Goal: Transaction & Acquisition: Obtain resource

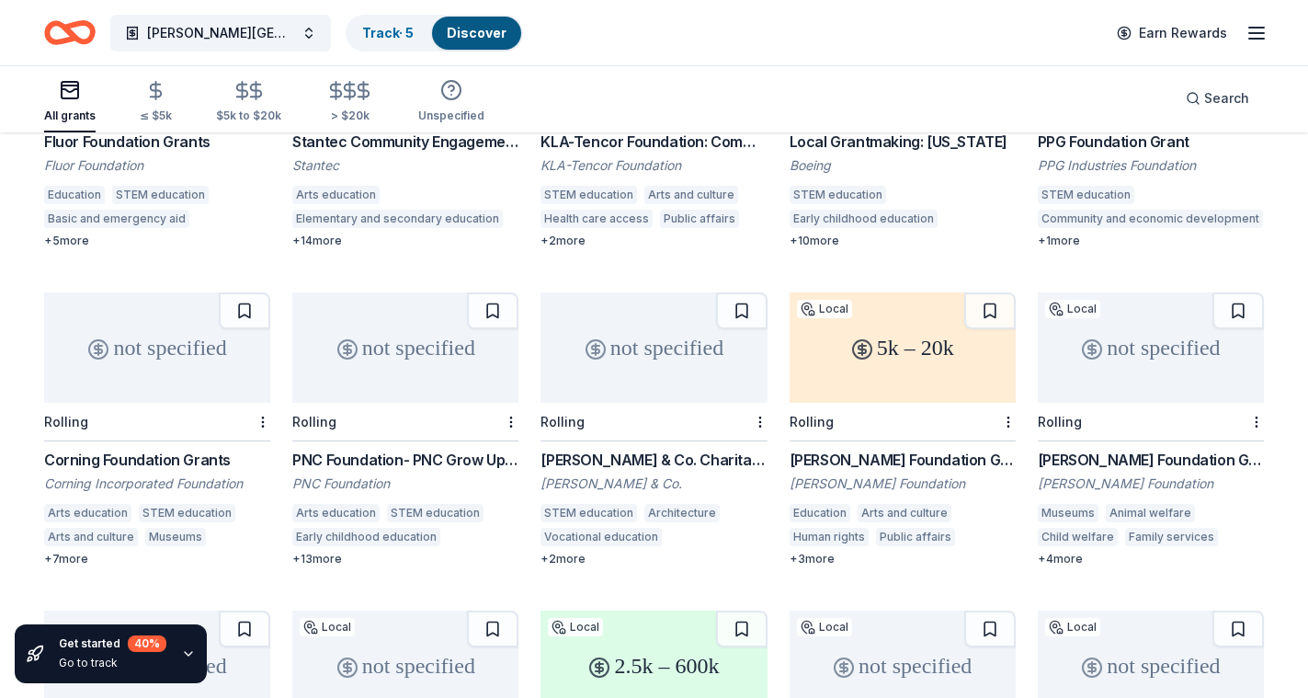
scroll to position [401, 0]
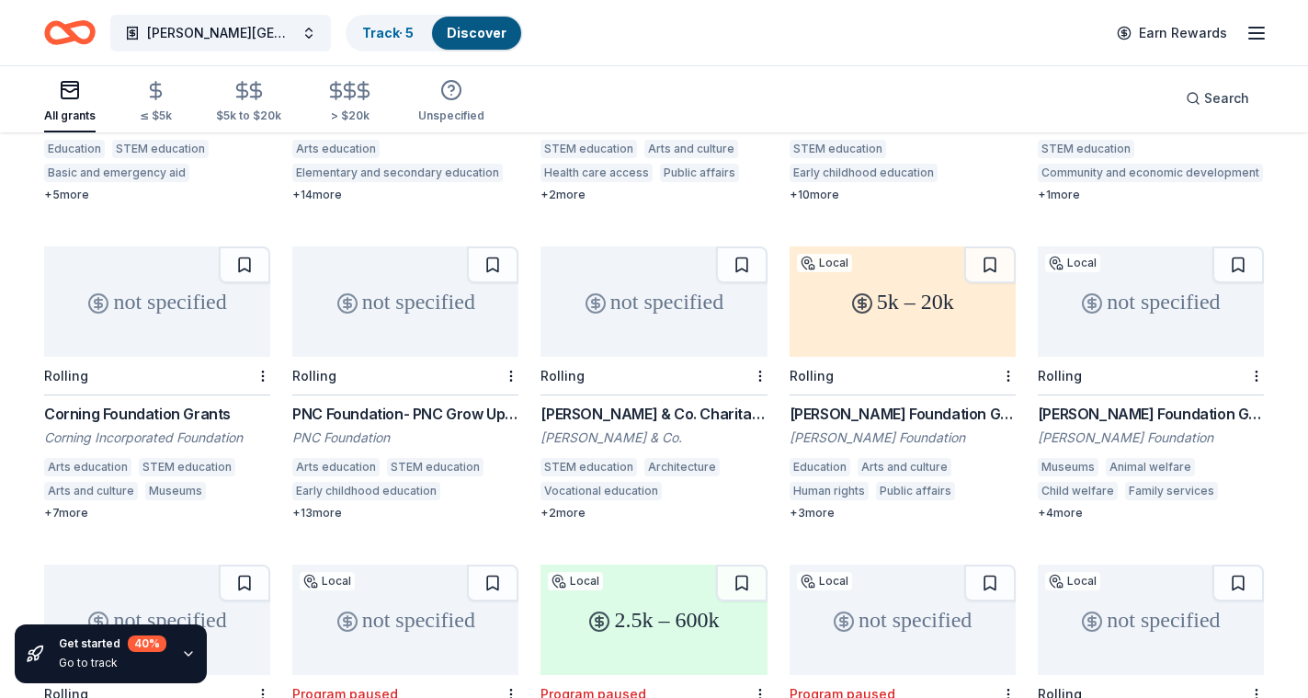
click at [176, 403] on div "Corning Foundation Grants" at bounding box center [157, 414] width 226 height 22
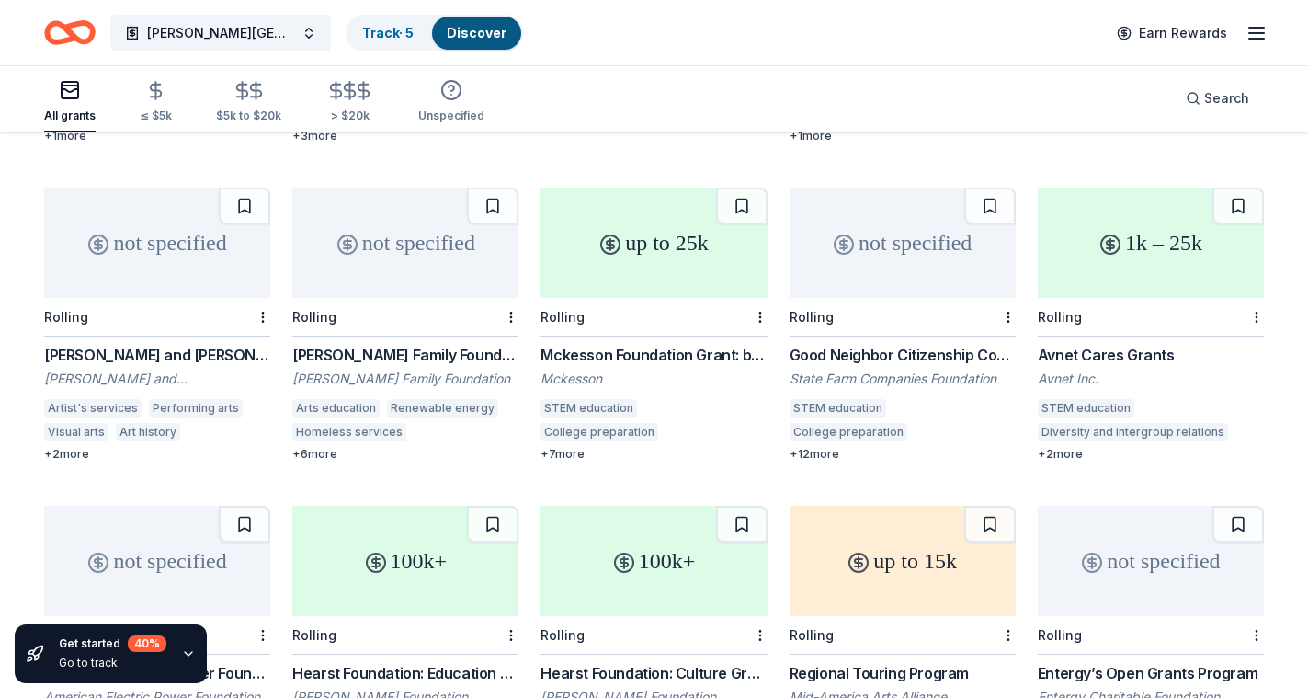
scroll to position [3330, 0]
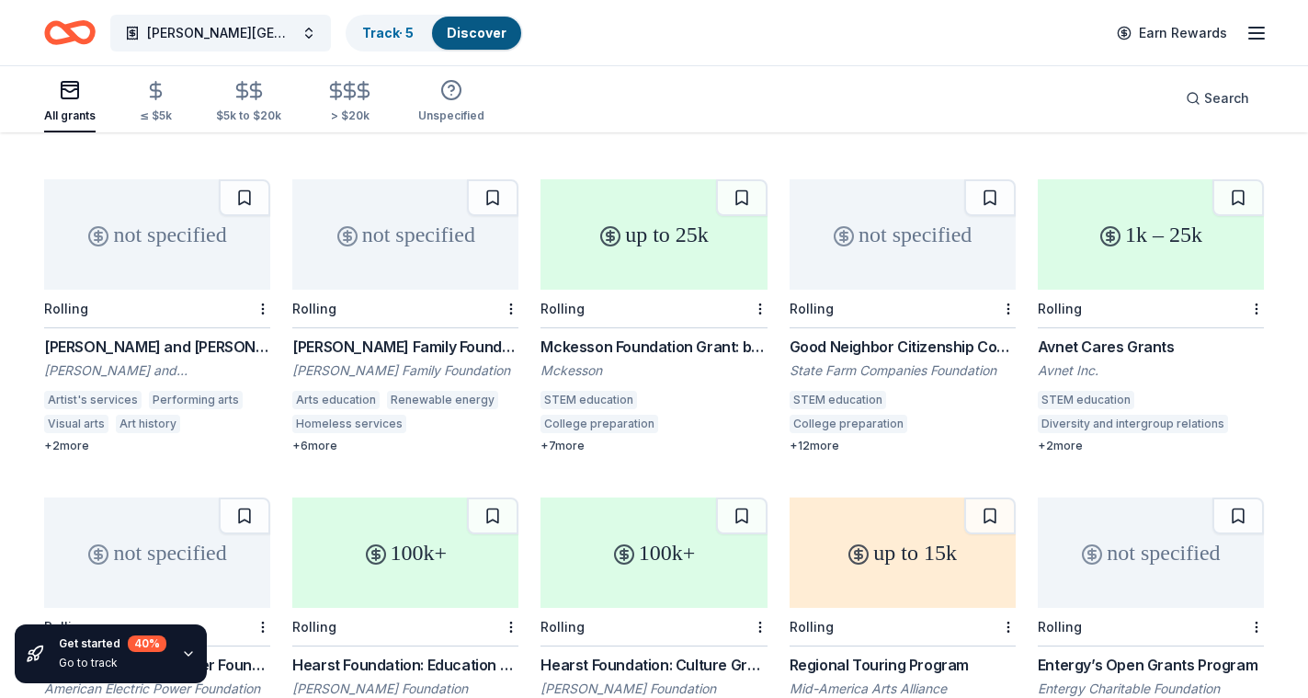
click at [1062, 336] on div "Avnet Cares Grants" at bounding box center [1151, 347] width 226 height 22
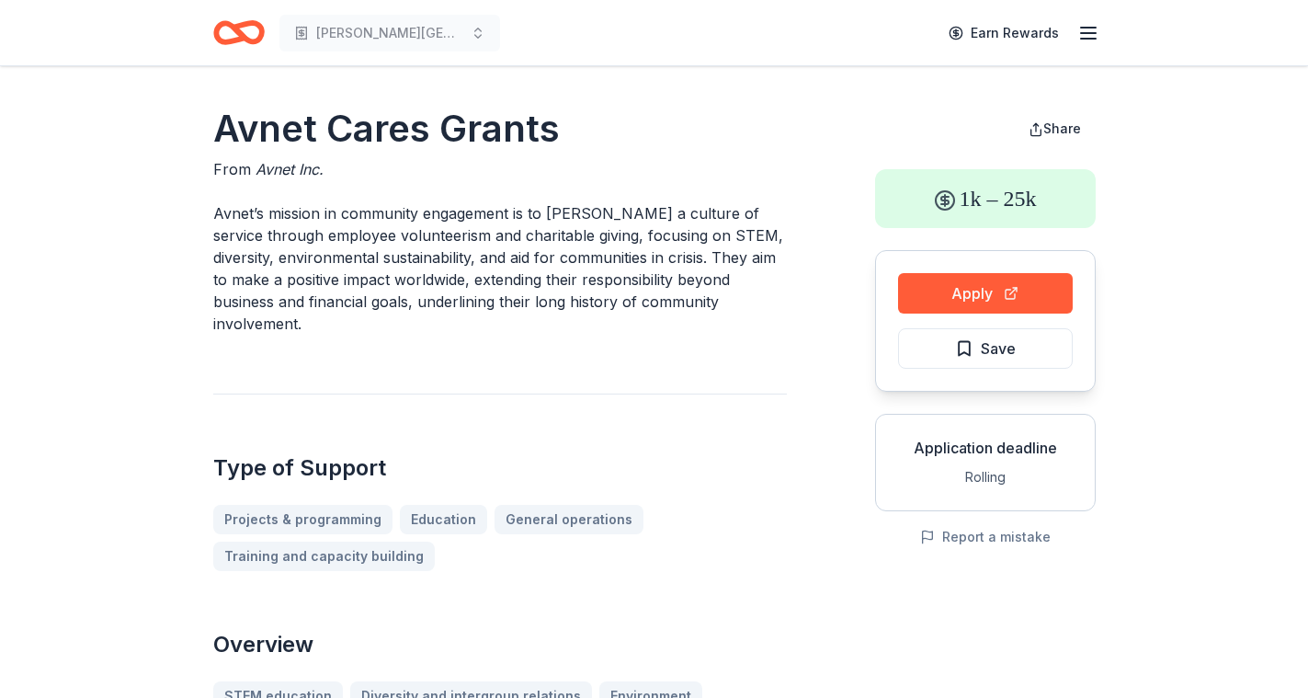
drag, startPoint x: 193, startPoint y: 131, endPoint x: 505, endPoint y: 135, distance: 311.6
drag, startPoint x: 569, startPoint y: 129, endPoint x: 279, endPoint y: 148, distance: 290.2
click at [288, 151] on h1 "Avnet Cares Grants" at bounding box center [500, 128] width 574 height 51
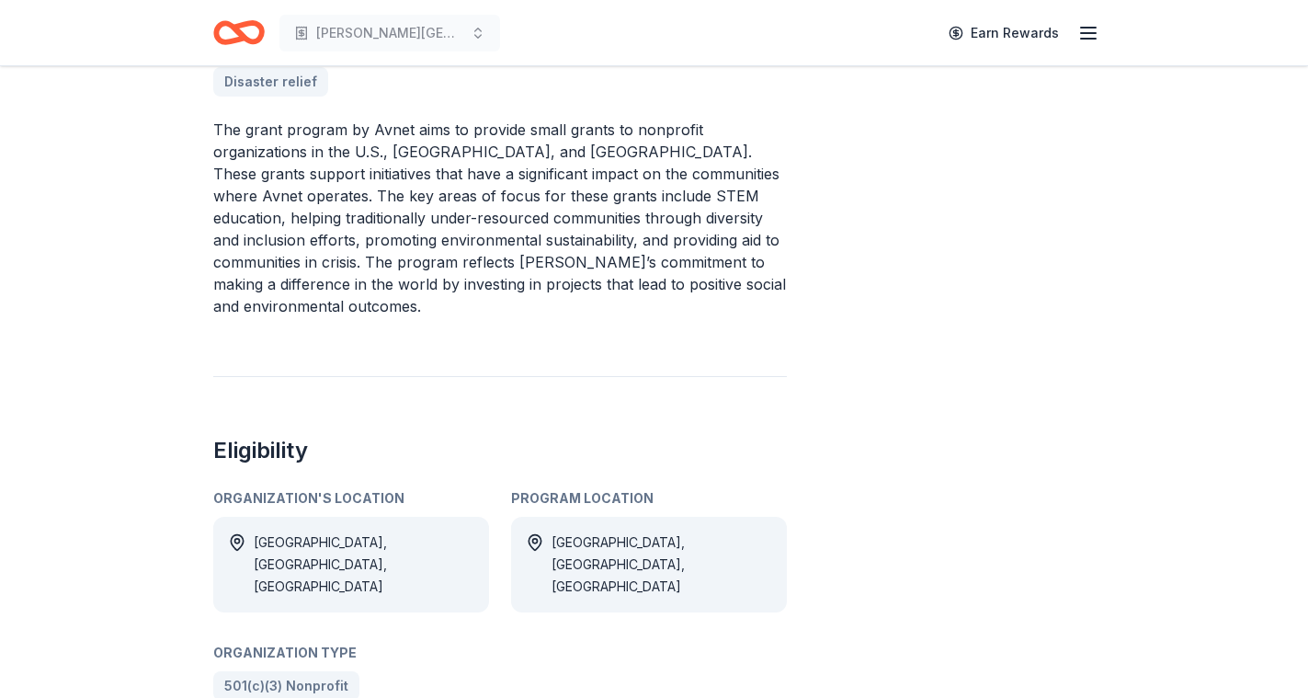
scroll to position [865, 0]
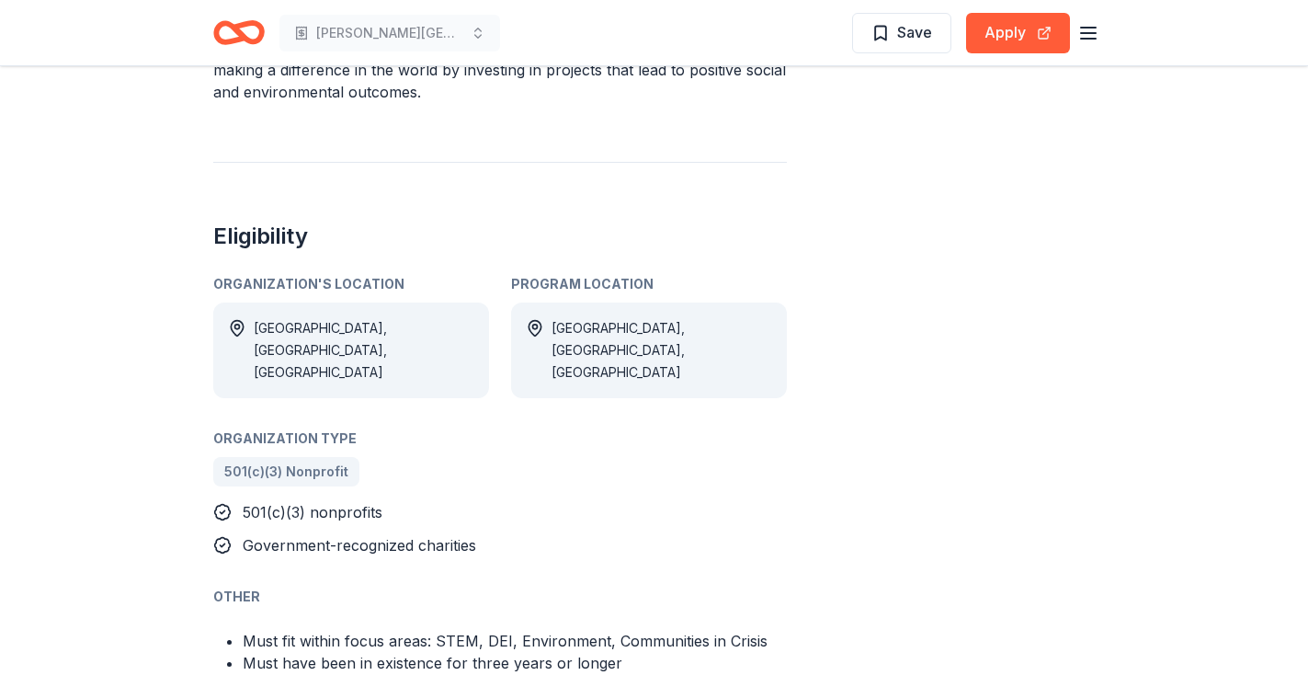
click at [586, 317] on div "Canada, Mexico, USA" at bounding box center [662, 350] width 221 height 66
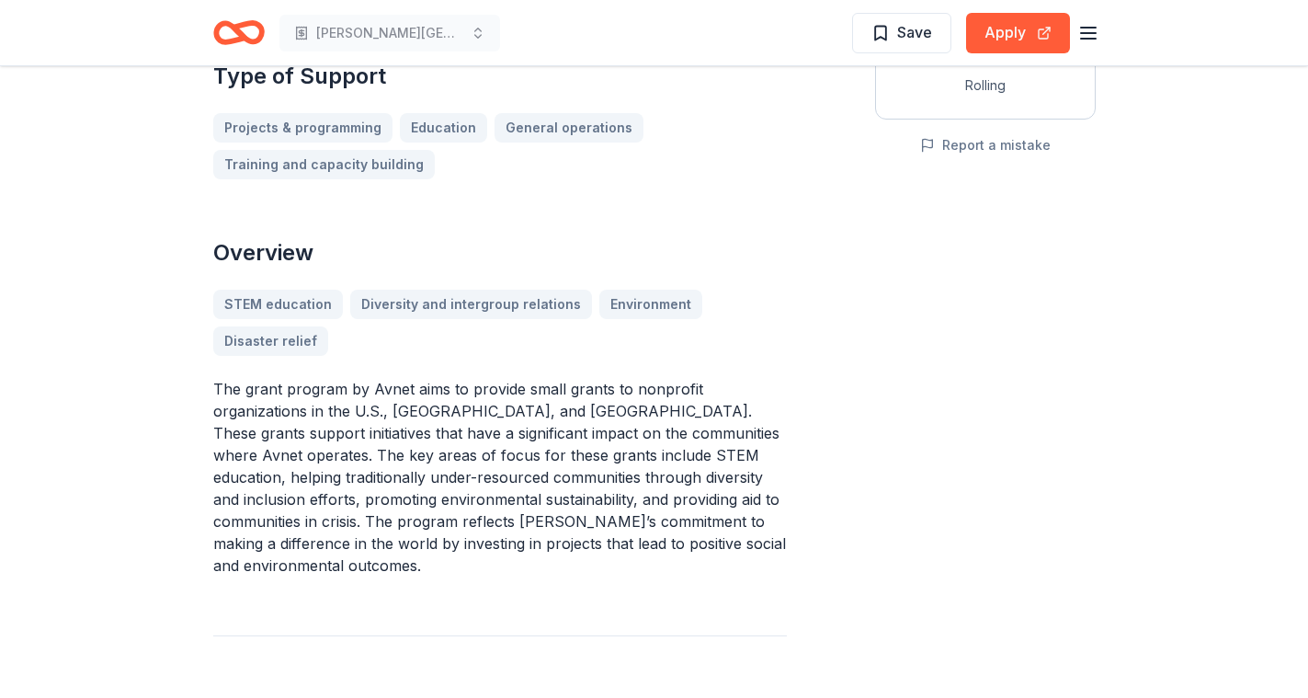
scroll to position [0, 0]
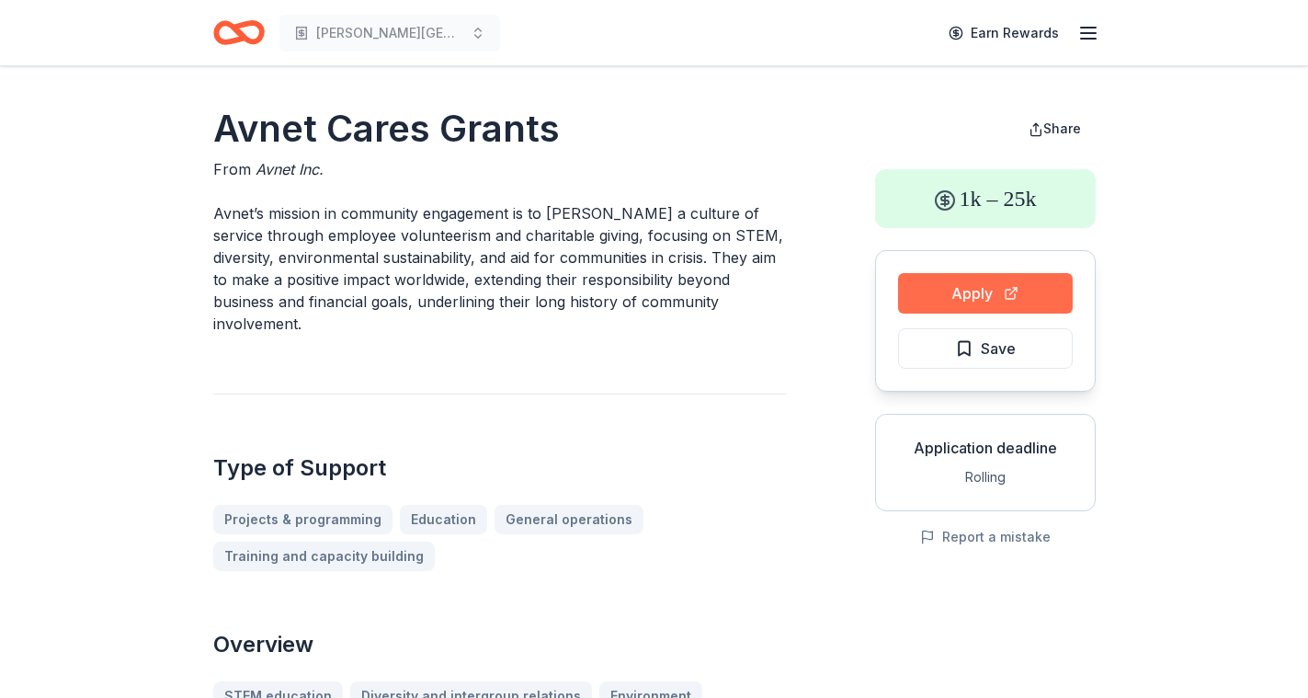
click at [977, 294] on button "Apply" at bounding box center [985, 293] width 175 height 40
